Goal: Task Accomplishment & Management: Manage account settings

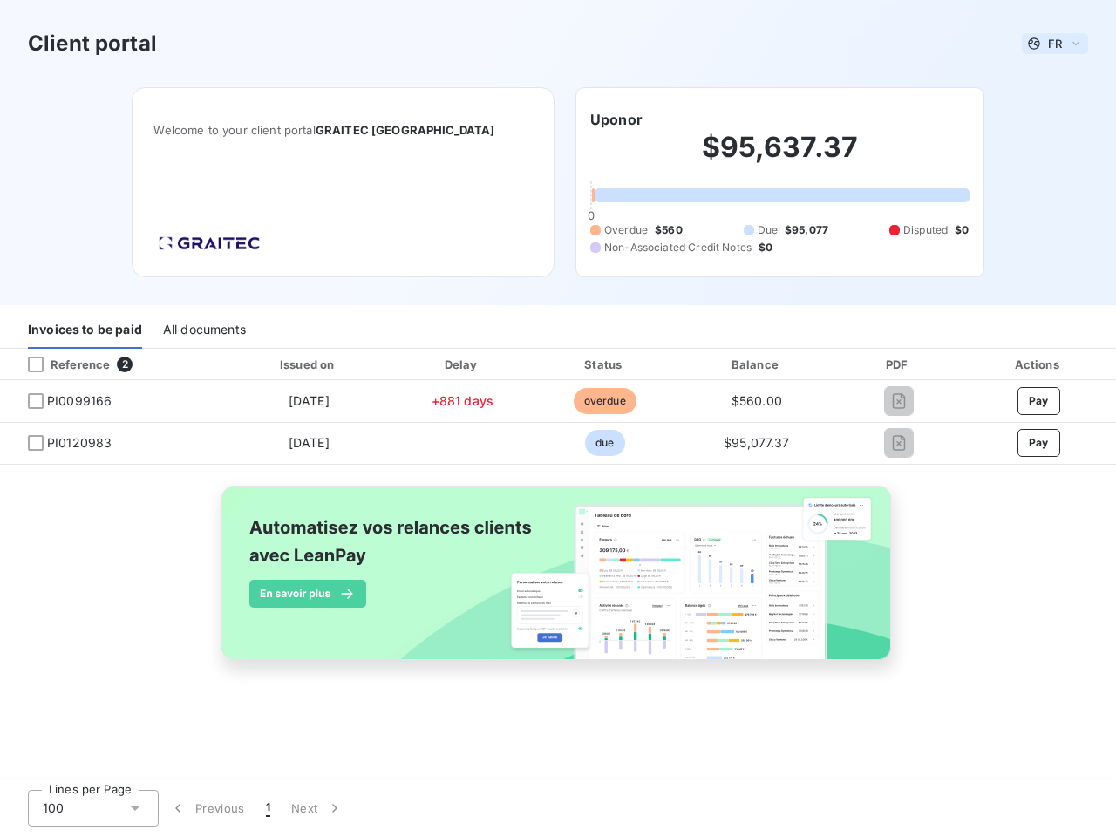
click at [1055, 44] on span "FR" at bounding box center [1055, 44] width 14 height 14
click at [616, 119] on h6 "Uponor" at bounding box center [616, 119] width 52 height 21
click at [85, 330] on div "Invoices to be paid" at bounding box center [85, 330] width 114 height 37
click at [203, 330] on div "All documents" at bounding box center [204, 330] width 83 height 37
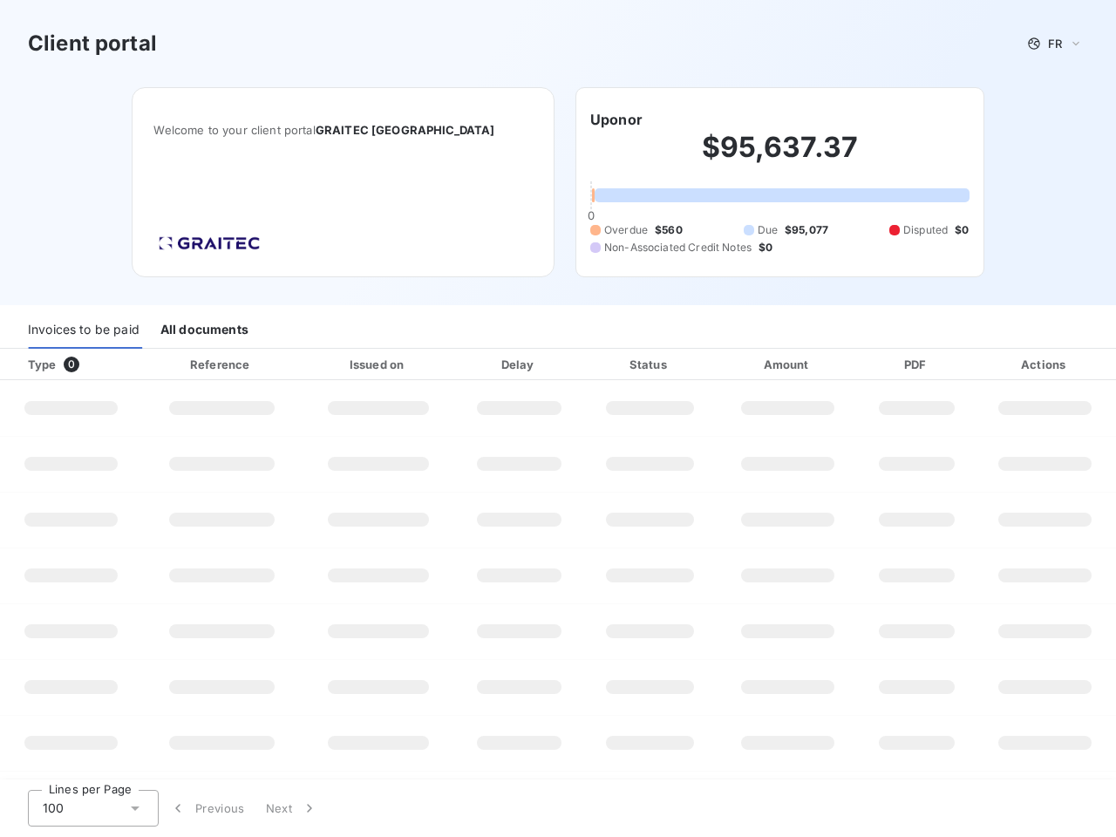
click at [112, 364] on div at bounding box center [105, 364] width 17 height 17
click at [36, 364] on div "Type 0" at bounding box center [77, 364] width 120 height 17
click at [308, 364] on div "Issued on" at bounding box center [378, 364] width 146 height 17
click at [462, 364] on div "Delay" at bounding box center [519, 364] width 121 height 17
click at [604, 364] on div "Status" at bounding box center [650, 364] width 126 height 17
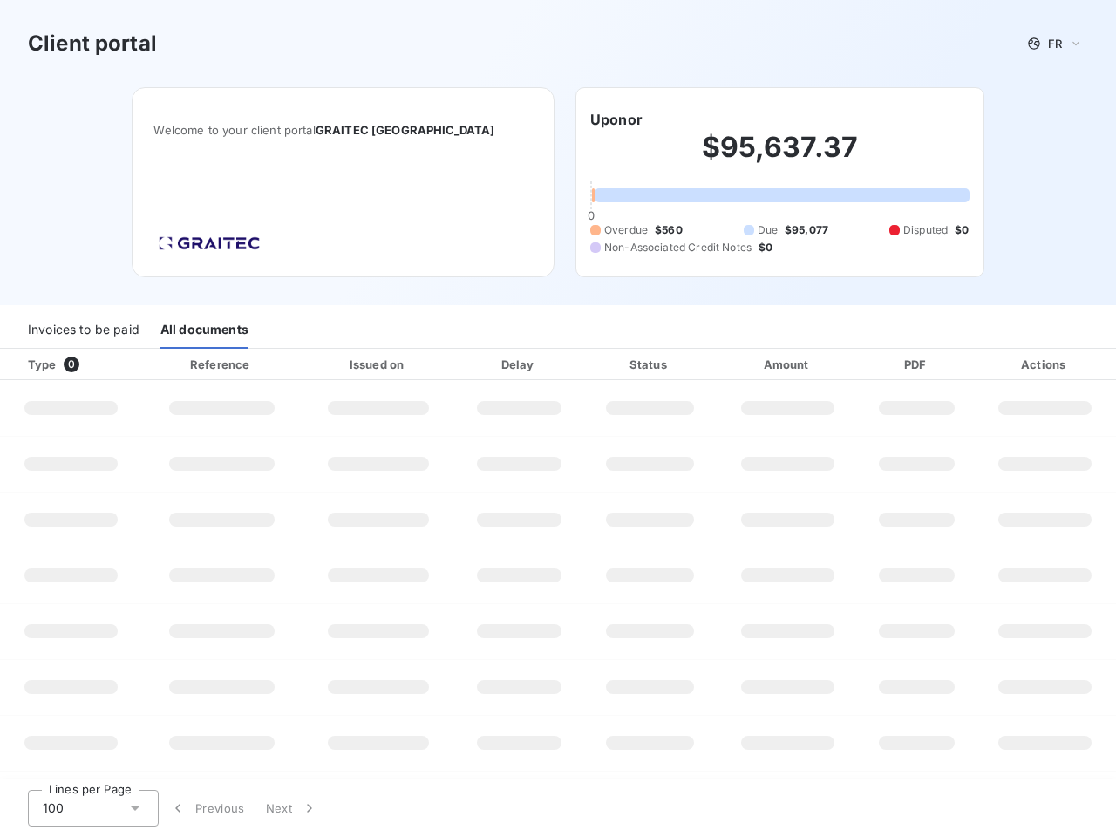
click at [757, 364] on div "Amount" at bounding box center [788, 364] width 136 height 17
